Goal: Transaction & Acquisition: Download file/media

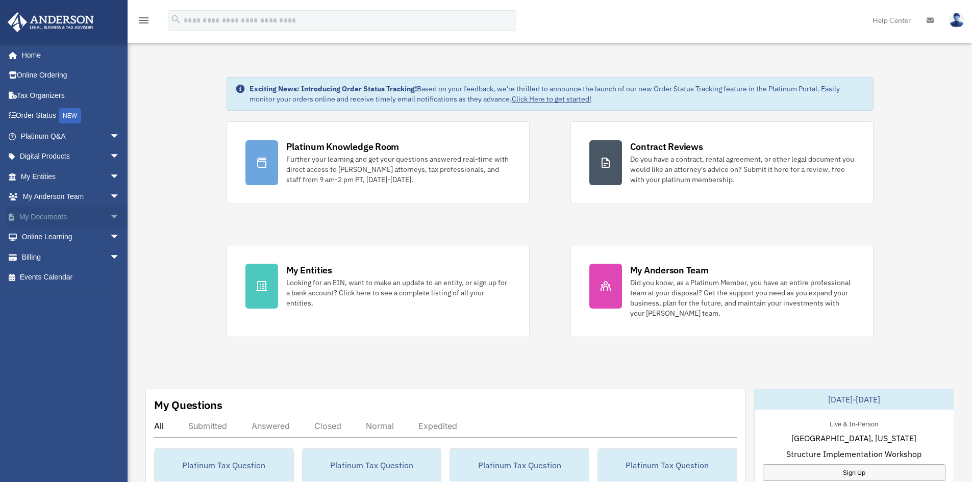
click at [110, 216] on span "arrow_drop_down" at bounding box center [120, 217] width 20 height 21
click at [39, 235] on link "Box" at bounding box center [74, 237] width 121 height 20
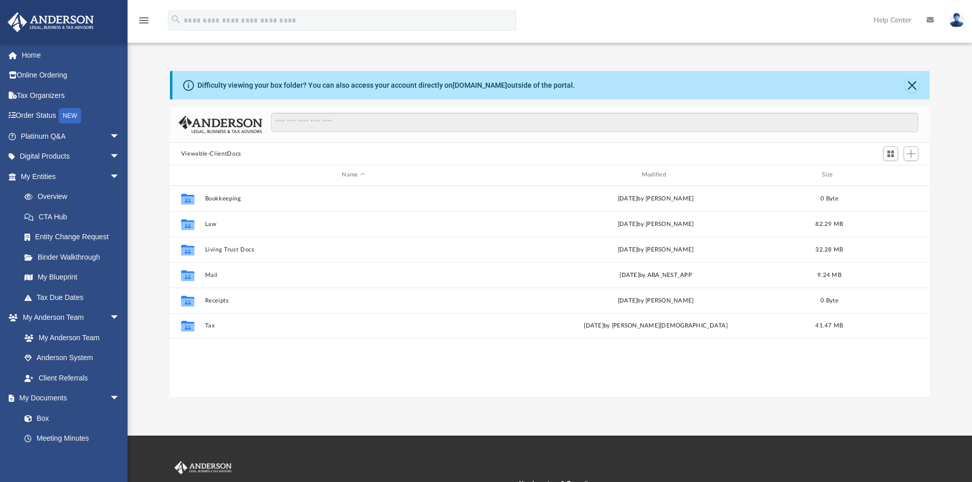
scroll to position [224, 752]
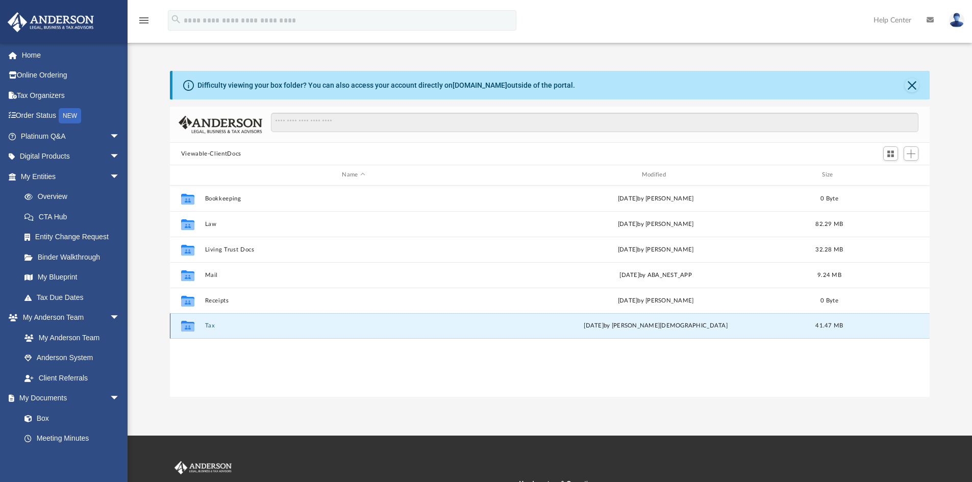
click at [210, 325] on button "Tax" at bounding box center [353, 325] width 297 height 7
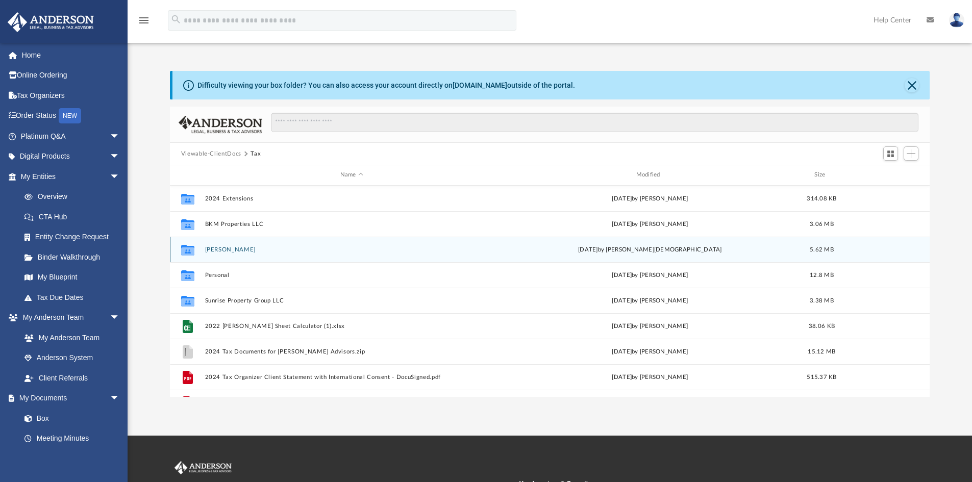
click at [256, 248] on button "[PERSON_NAME]" at bounding box center [352, 249] width 294 height 7
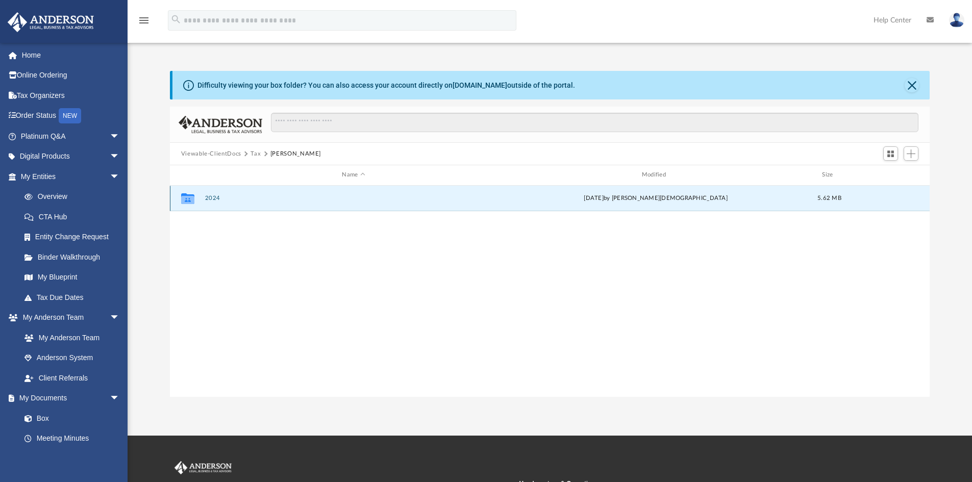
click at [212, 198] on button "2024" at bounding box center [353, 198] width 297 height 7
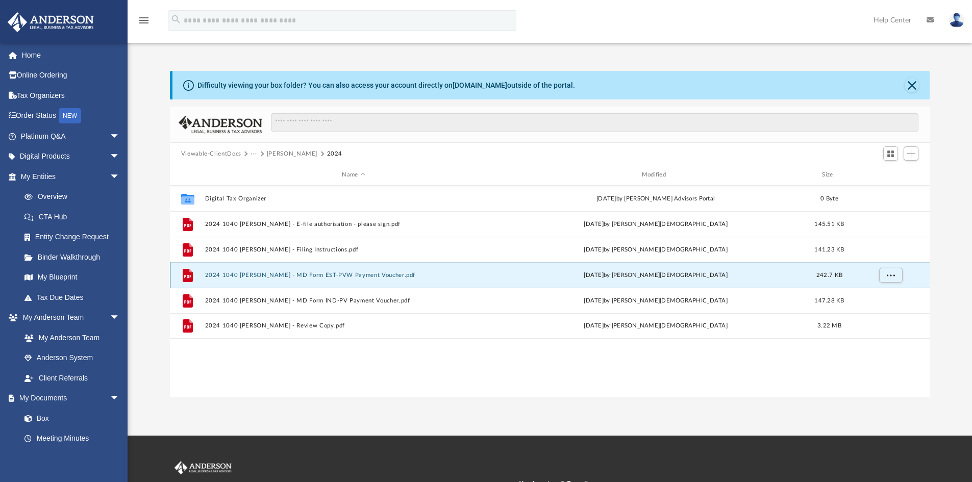
click at [358, 275] on button "2024 1040 [PERSON_NAME] - MD Form EST-PVW Payment Voucher.pdf" at bounding box center [353, 275] width 297 height 7
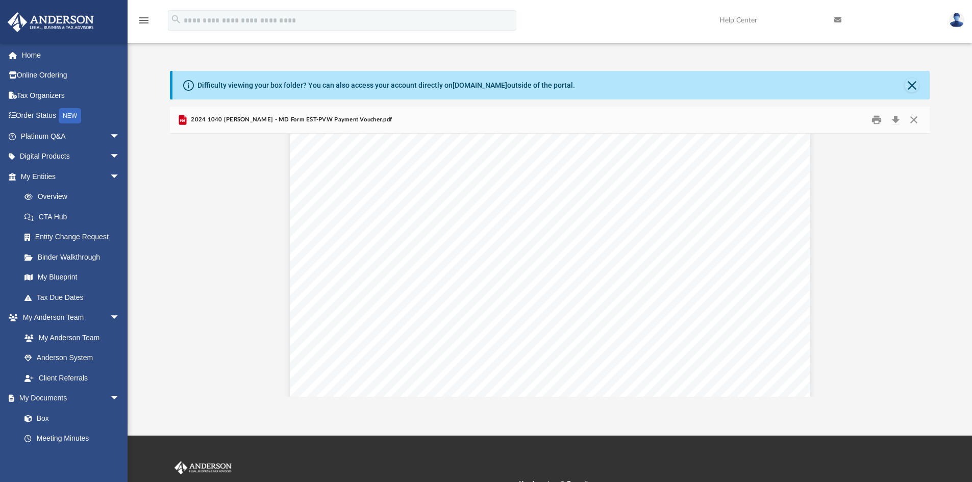
scroll to position [306, 0]
click at [913, 118] on button "Close" at bounding box center [913, 120] width 18 height 16
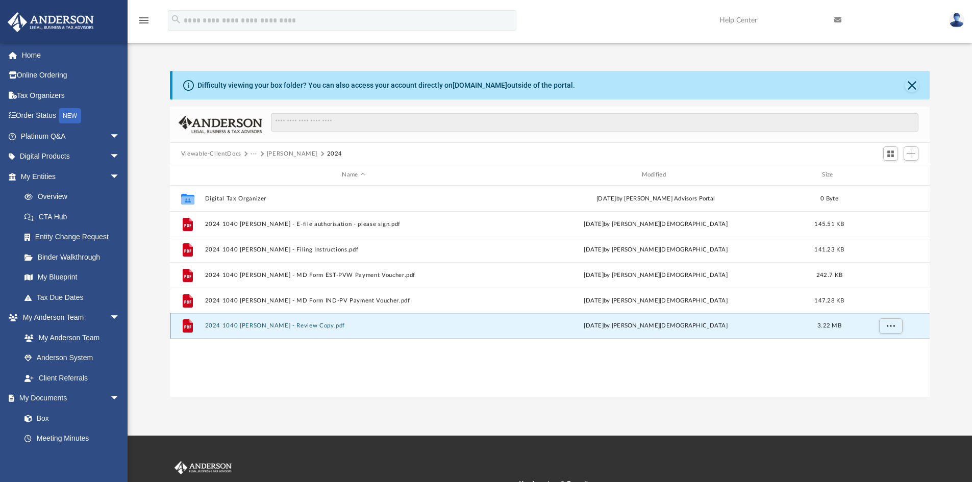
click at [279, 323] on button "2024 1040 Martinez, Brandon G - Review Copy.pdf" at bounding box center [353, 325] width 297 height 7
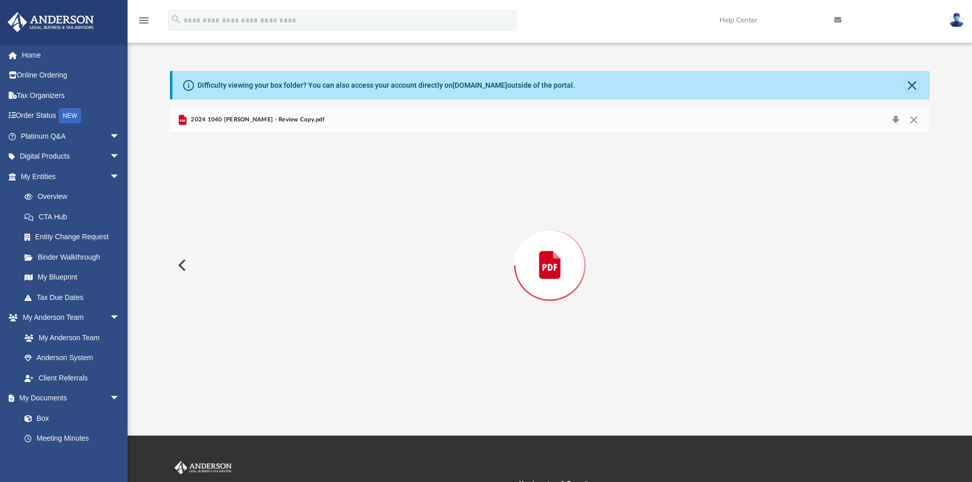
scroll to position [688, 0]
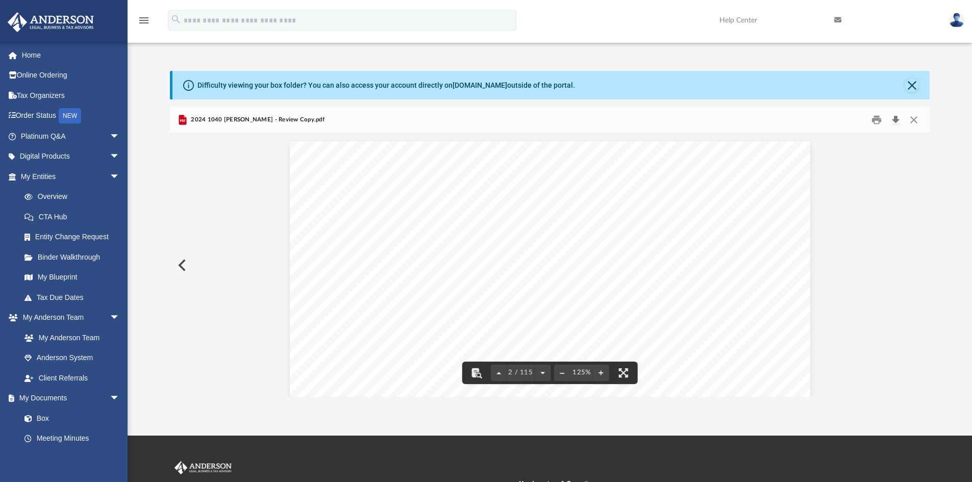
click at [894, 120] on button "Download" at bounding box center [895, 120] width 18 height 16
